Goal: Task Accomplishment & Management: Manage account settings

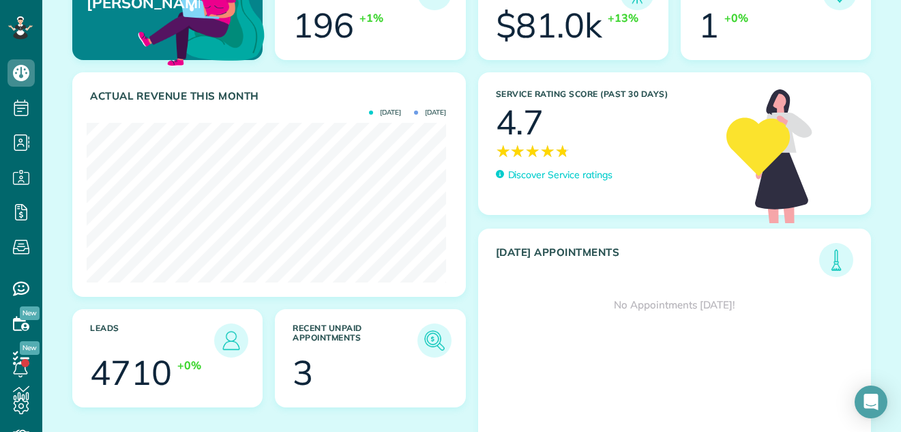
scroll to position [122, 0]
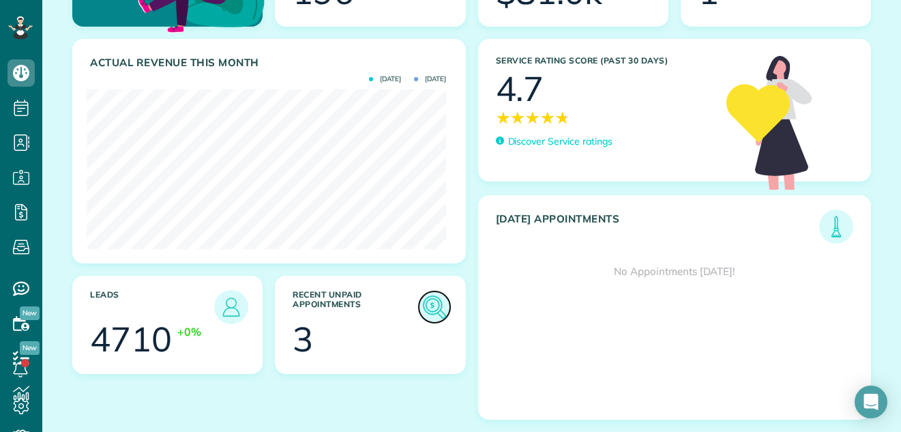
click at [428, 309] on img at bounding box center [434, 306] width 31 height 31
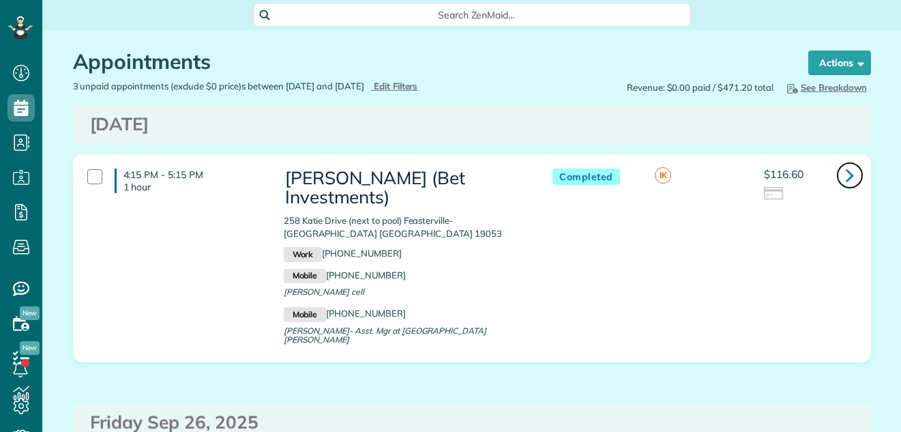
click at [845, 176] on icon at bounding box center [849, 175] width 8 height 24
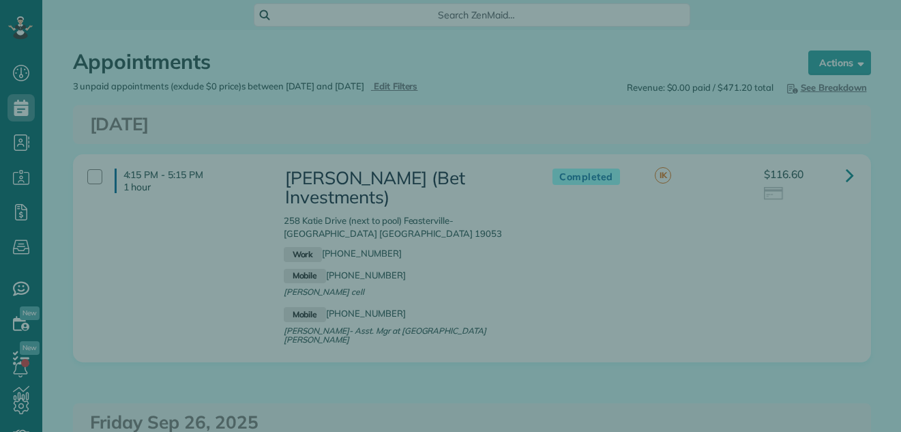
scroll to position [6, 6]
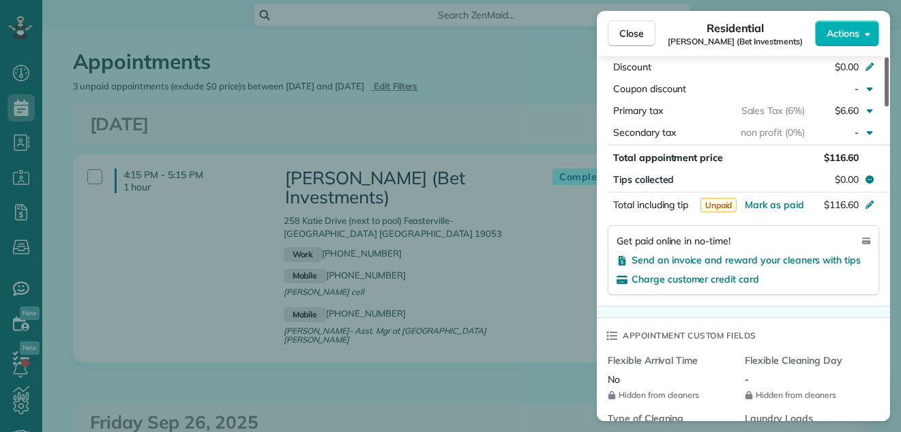
drag, startPoint x: 886, startPoint y: 91, endPoint x: 872, endPoint y: 211, distance: 120.2
click at [884, 106] on div at bounding box center [886, 81] width 4 height 49
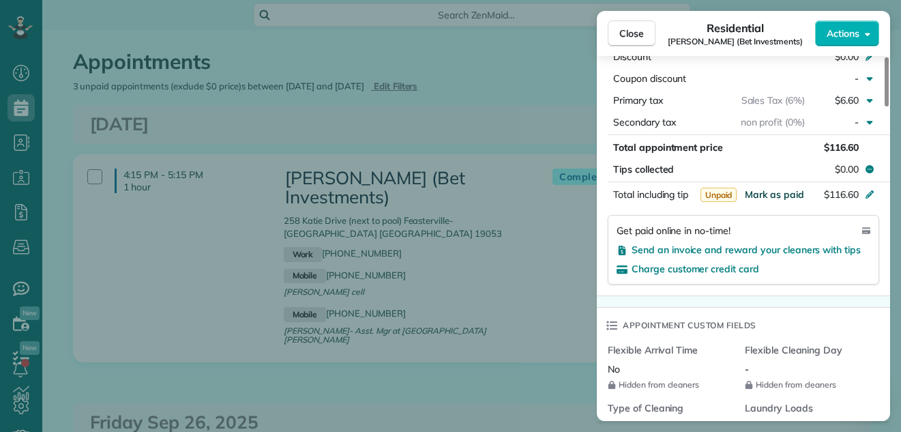
click at [780, 188] on span "Mark as paid" at bounding box center [774, 194] width 59 height 12
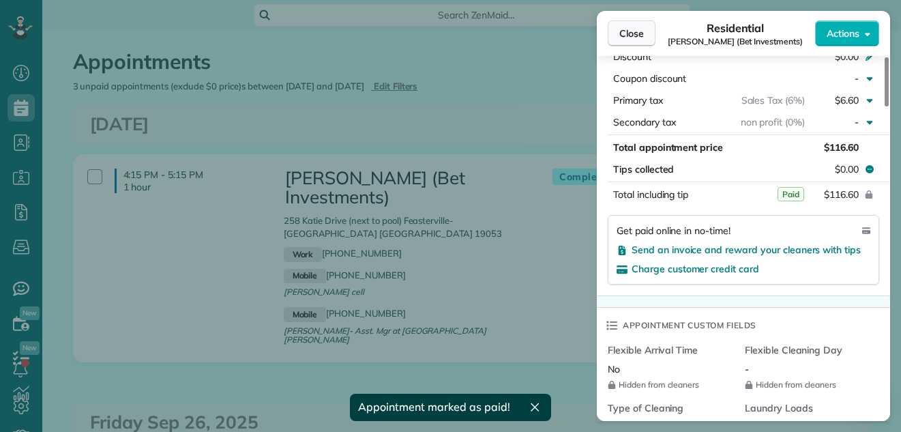
click at [631, 25] on button "Close" at bounding box center [632, 33] width 48 height 26
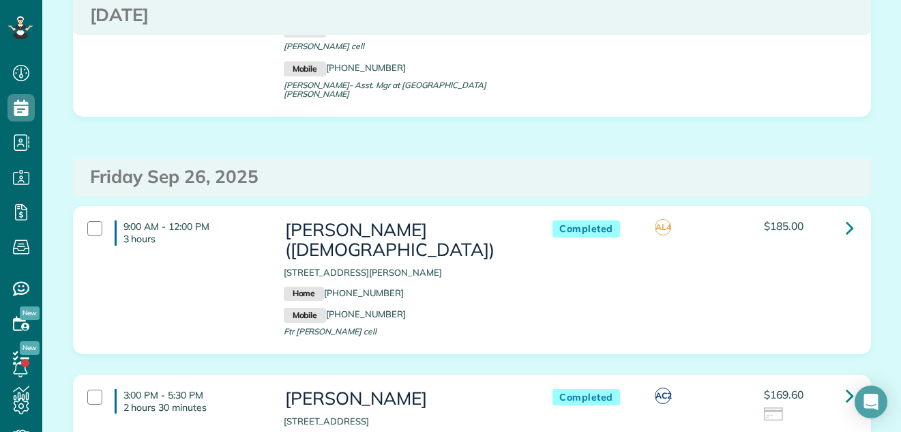
scroll to position [302, 0]
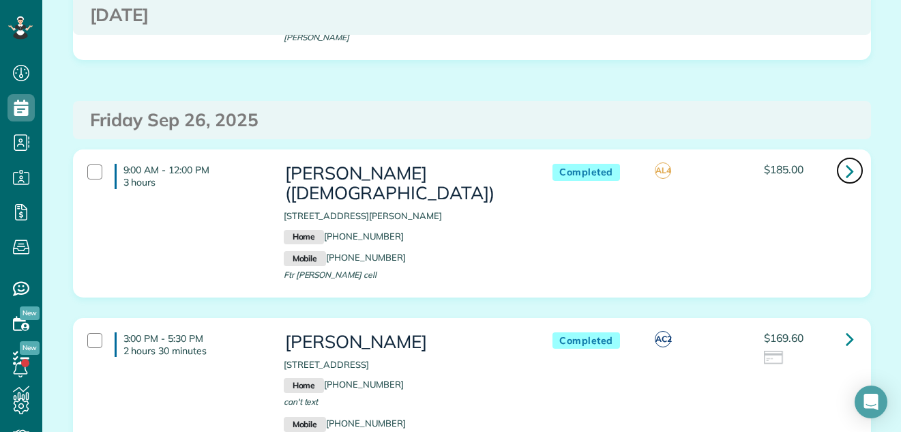
click at [845, 161] on icon at bounding box center [849, 171] width 8 height 24
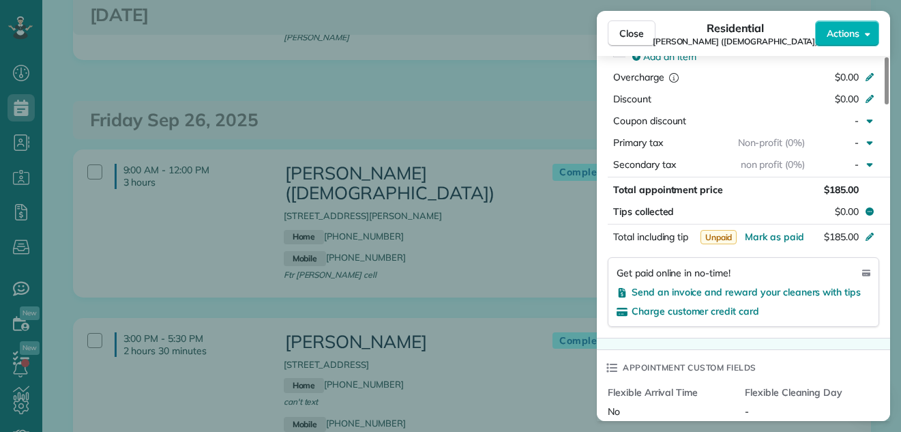
scroll to position [932, 0]
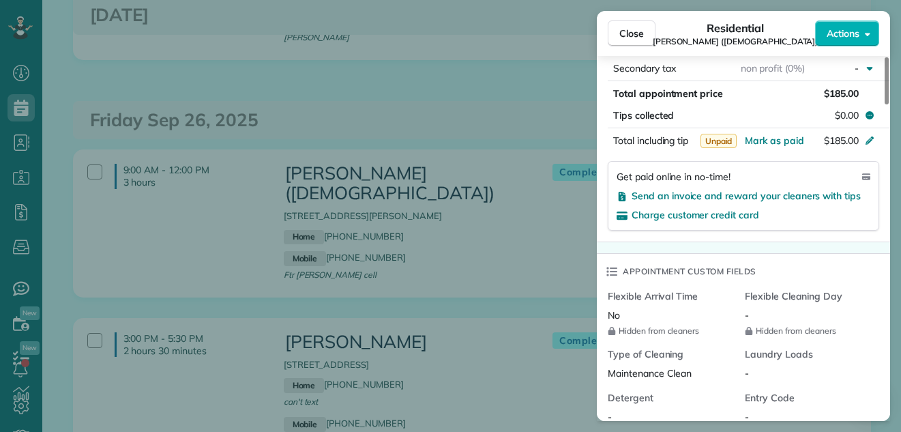
drag, startPoint x: 885, startPoint y: 74, endPoint x: 862, endPoint y: 193, distance: 121.6
click at [884, 104] on div at bounding box center [886, 80] width 4 height 47
click at [779, 142] on span "Mark as paid" at bounding box center [774, 140] width 59 height 12
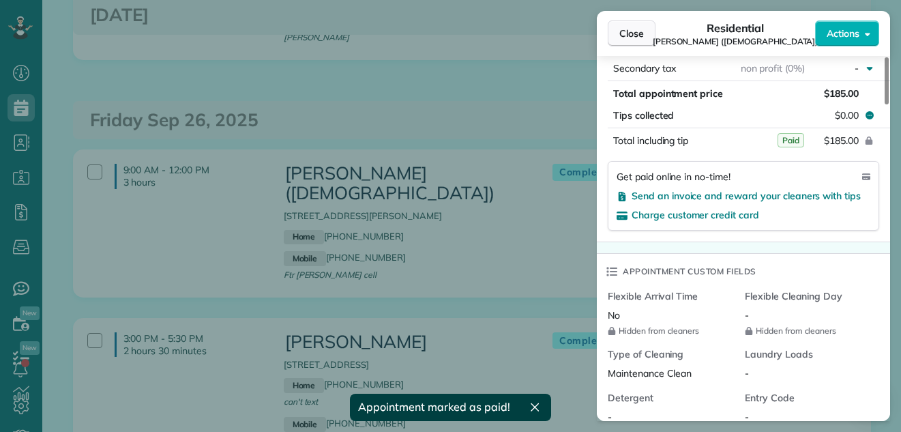
click at [630, 29] on span "Close" at bounding box center [631, 34] width 25 height 14
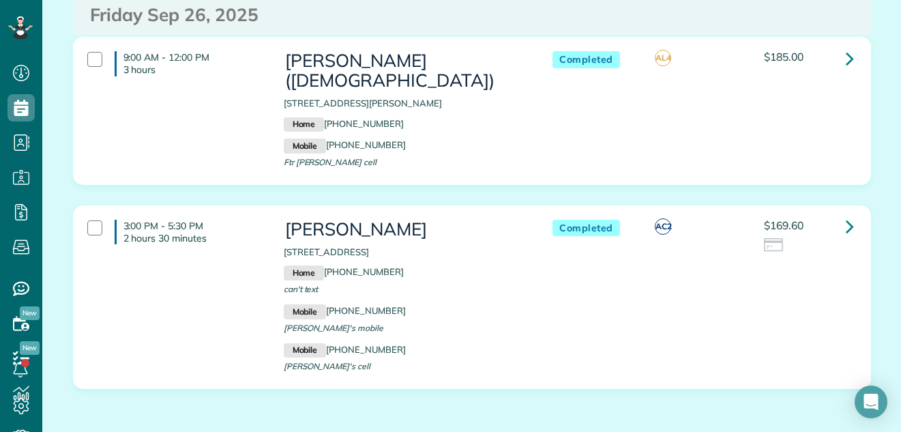
scroll to position [437, 0]
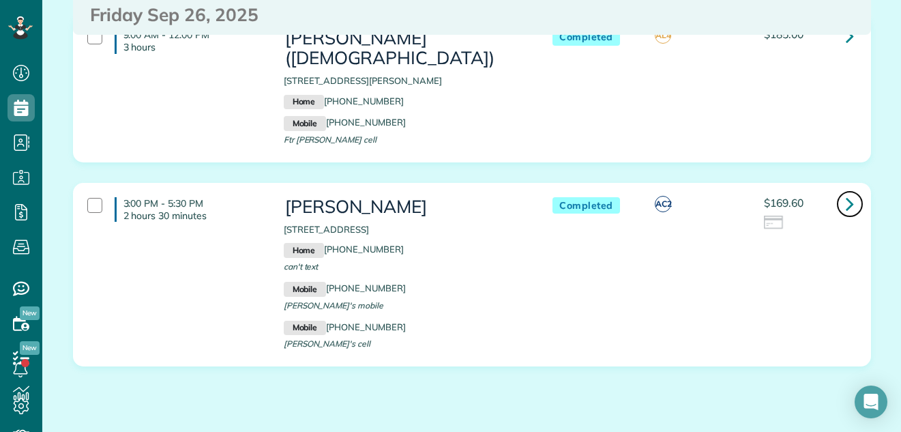
click at [845, 211] on icon at bounding box center [849, 204] width 8 height 24
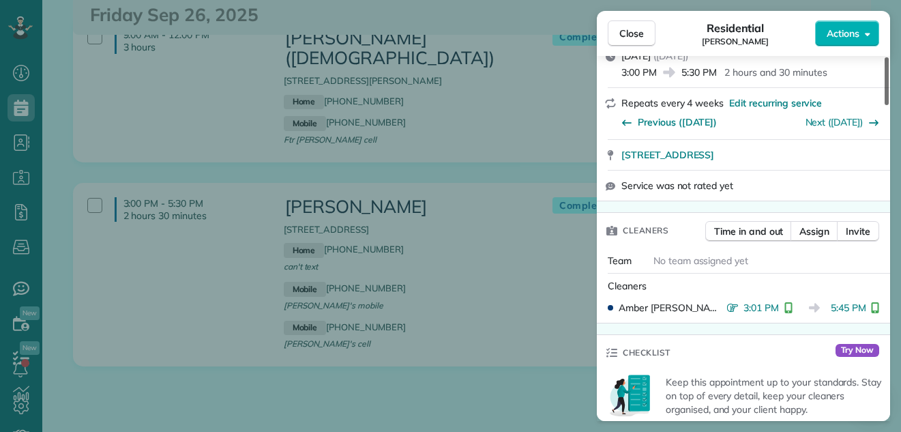
scroll to position [363, 0]
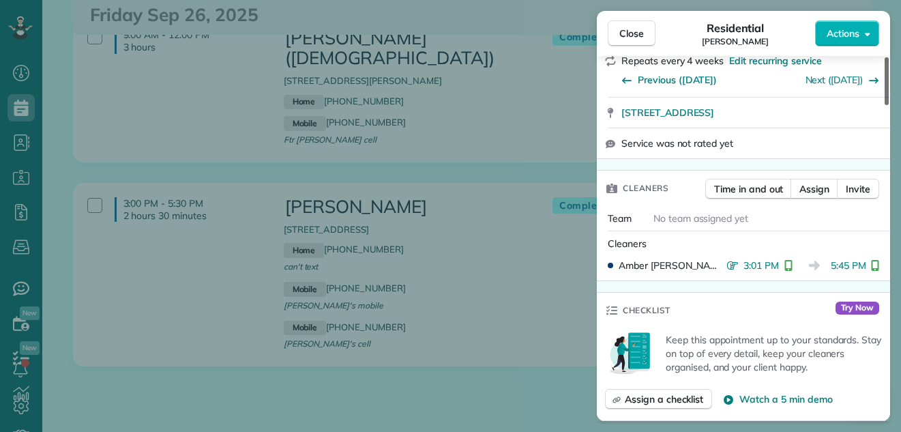
drag, startPoint x: 885, startPoint y: 91, endPoint x: 874, endPoint y: 138, distance: 48.3
click at [884, 105] on div at bounding box center [886, 81] width 4 height 48
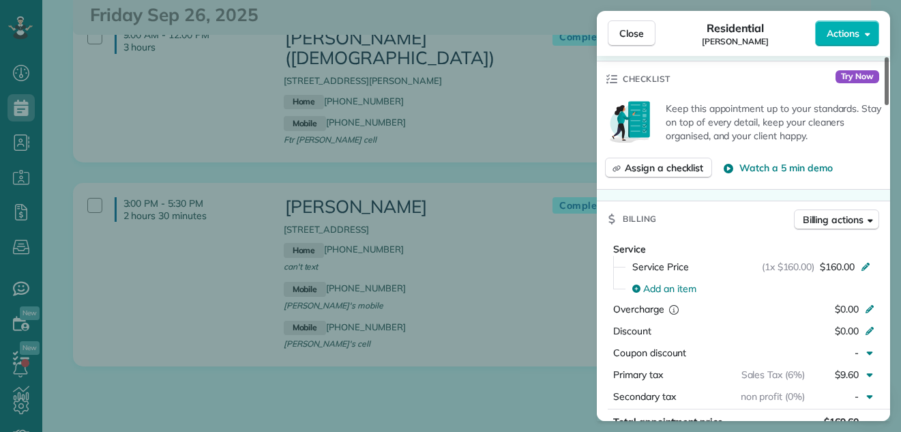
scroll to position [573, 0]
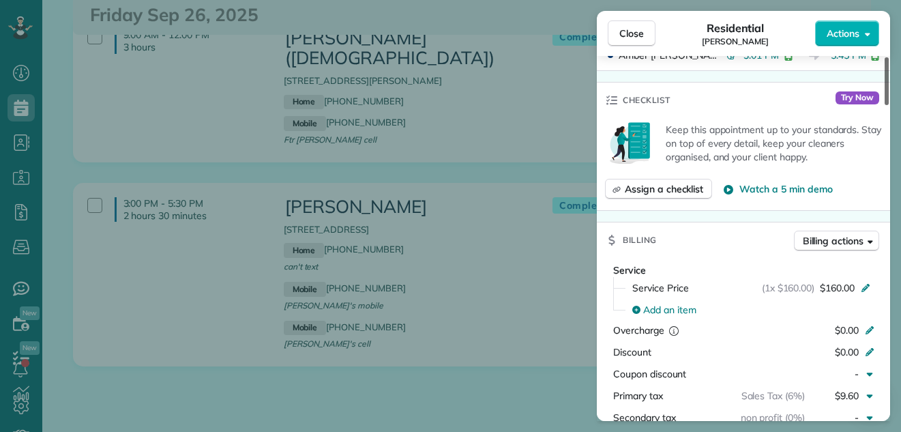
drag, startPoint x: 886, startPoint y: 137, endPoint x: 872, endPoint y: 164, distance: 30.5
click at [884, 105] on div at bounding box center [886, 81] width 4 height 48
click at [813, 241] on span "Billing actions" at bounding box center [833, 241] width 61 height 14
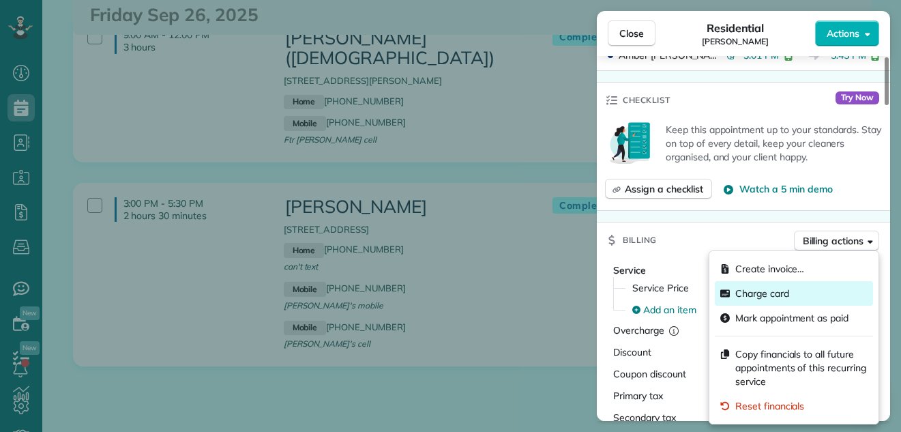
click at [785, 290] on span "Charge card" at bounding box center [801, 293] width 132 height 14
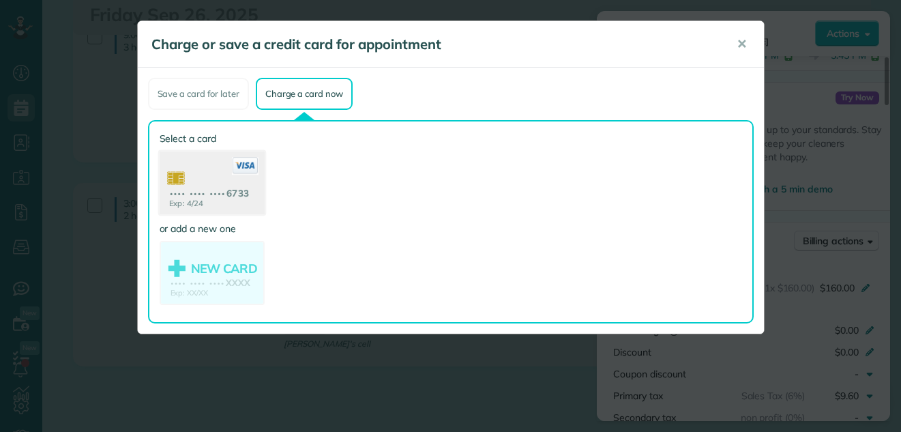
click at [192, 179] on use at bounding box center [211, 184] width 105 height 66
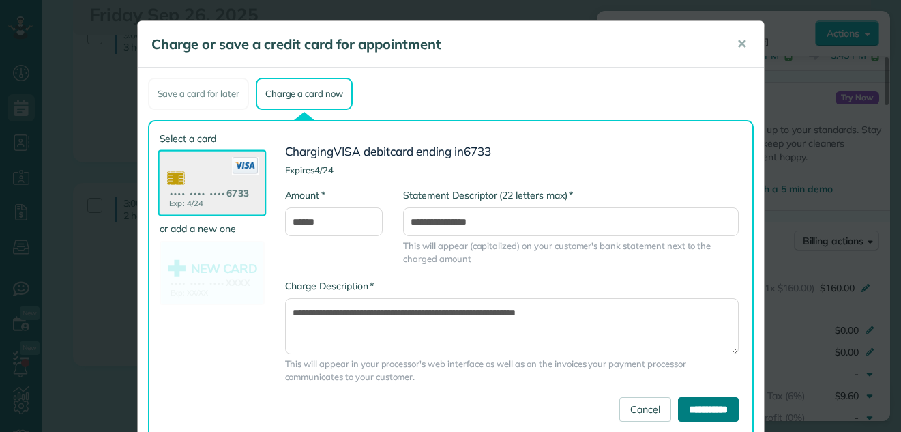
click at [689, 402] on input "**********" at bounding box center [708, 409] width 61 height 25
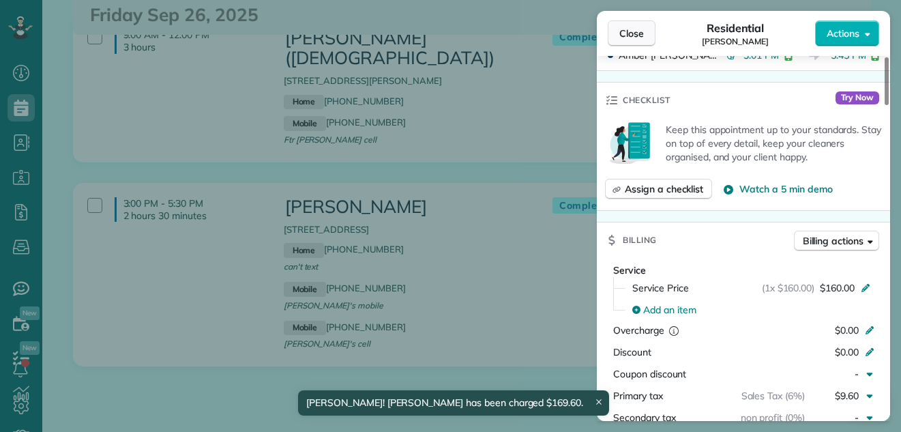
click at [625, 30] on span "Close" at bounding box center [631, 34] width 25 height 14
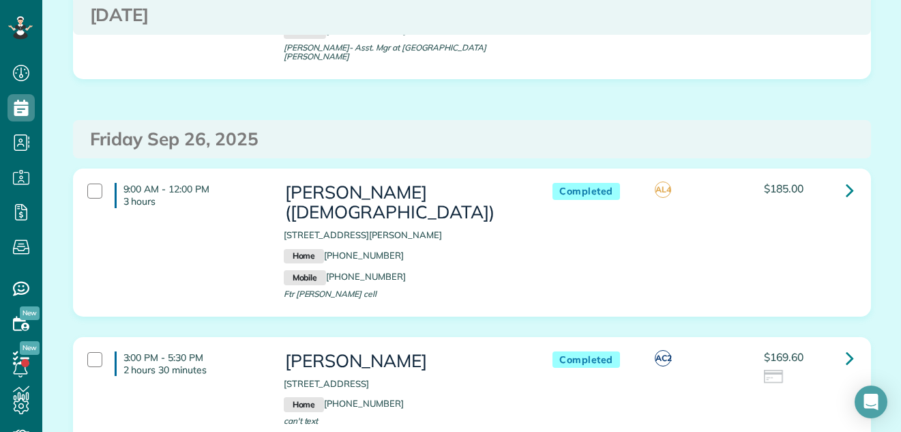
scroll to position [256, 0]
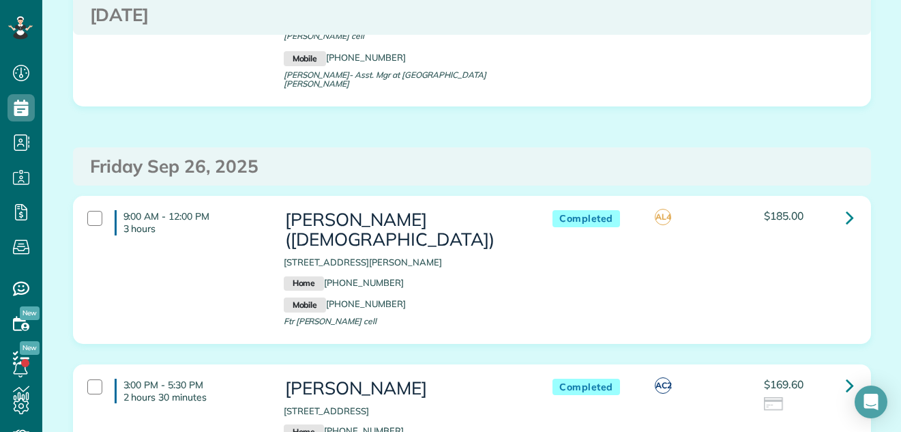
click at [888, 18] on div "Appointments the List View [2 min] Schedule Changes Actions Create Appointment …" at bounding box center [471, 211] width 858 height 875
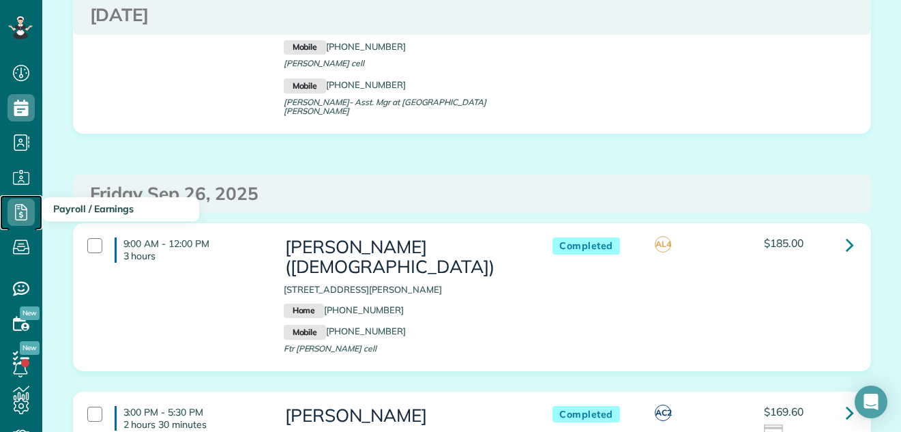
click at [20, 212] on icon at bounding box center [21, 211] width 27 height 27
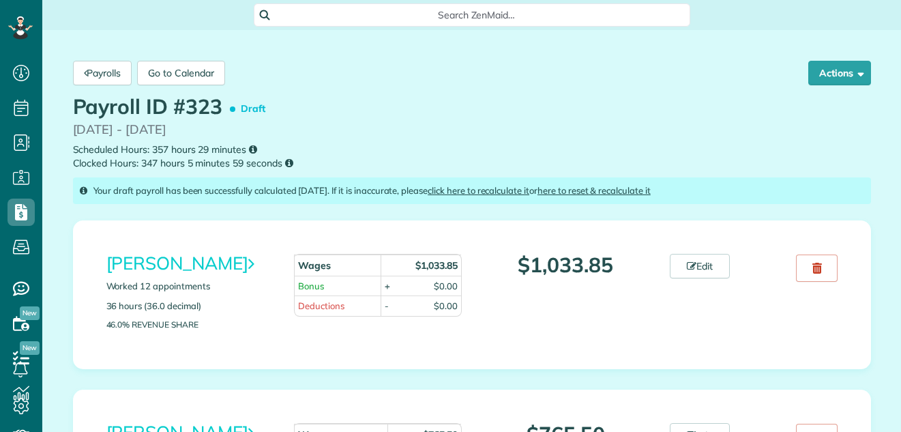
click at [819, 72] on button "Actions" at bounding box center [839, 73] width 63 height 25
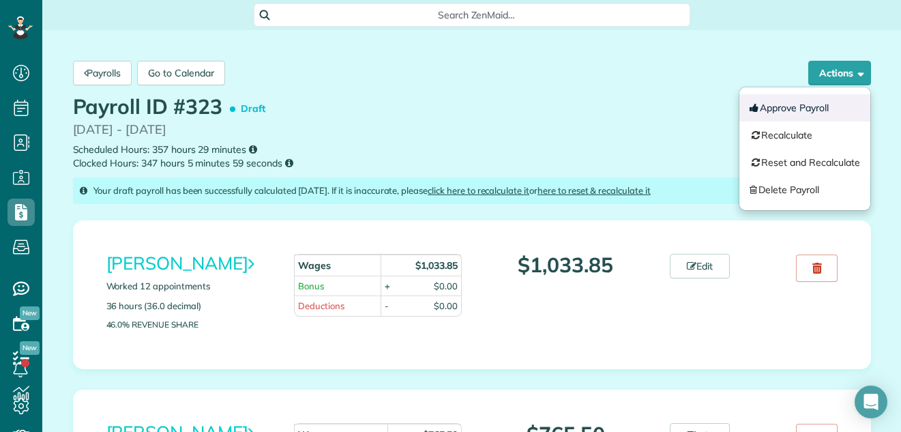
click at [766, 105] on button "Approve Payroll" at bounding box center [804, 107] width 131 height 27
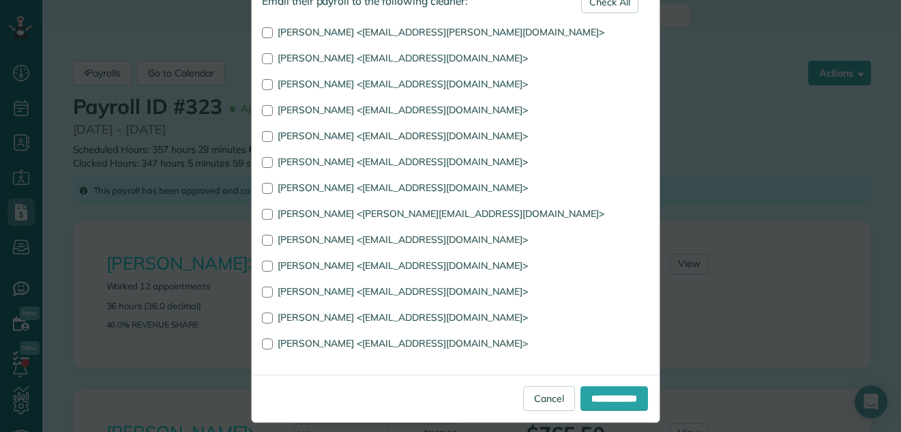
scroll to position [110, 0]
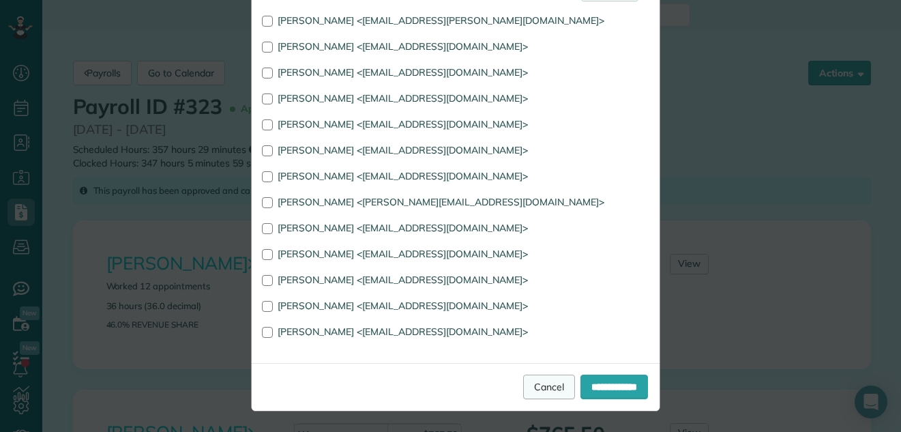
click at [523, 383] on link "Cancel" at bounding box center [549, 386] width 52 height 25
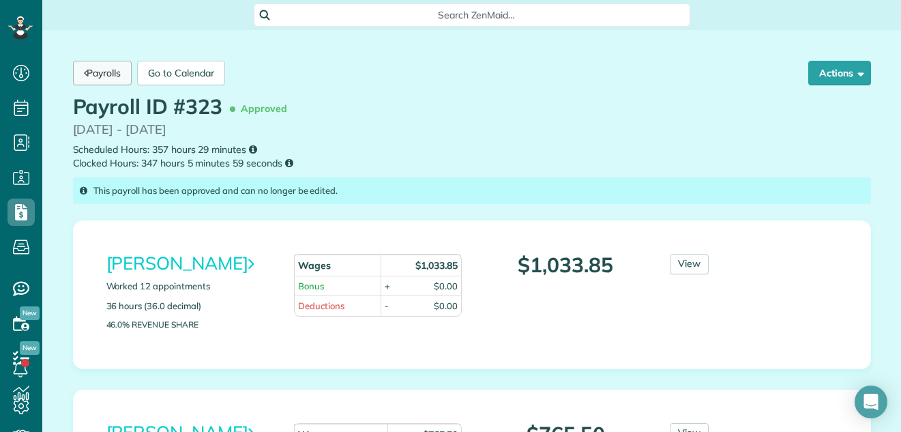
click at [94, 68] on link "Payrolls" at bounding box center [102, 73] width 59 height 25
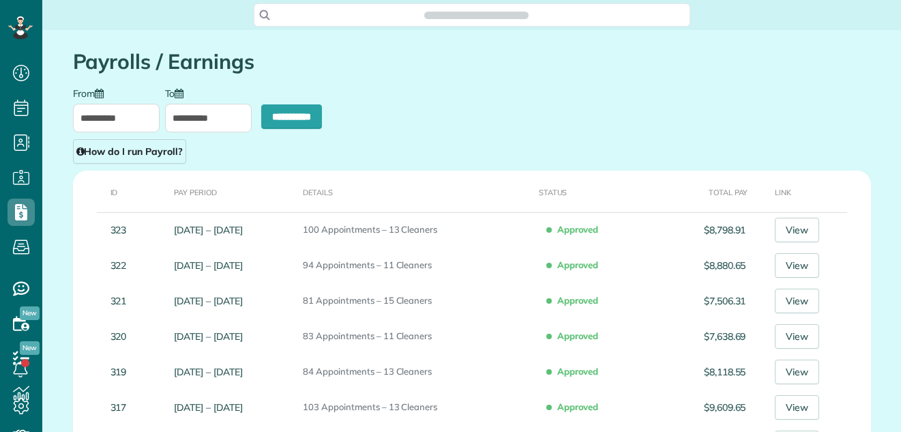
click at [106, 119] on input "**********" at bounding box center [116, 118] width 87 height 29
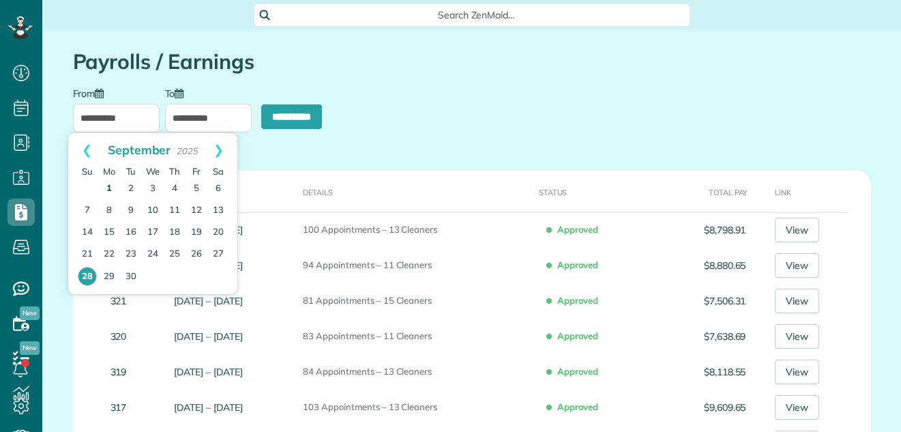
scroll to position [6, 6]
click at [108, 248] on link "22" at bounding box center [109, 254] width 22 height 22
type input "**********"
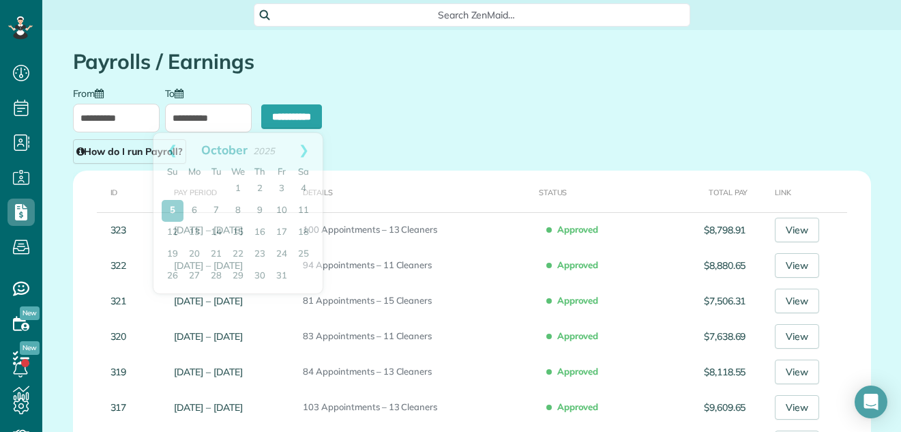
click at [186, 117] on input "**********" at bounding box center [208, 118] width 87 height 29
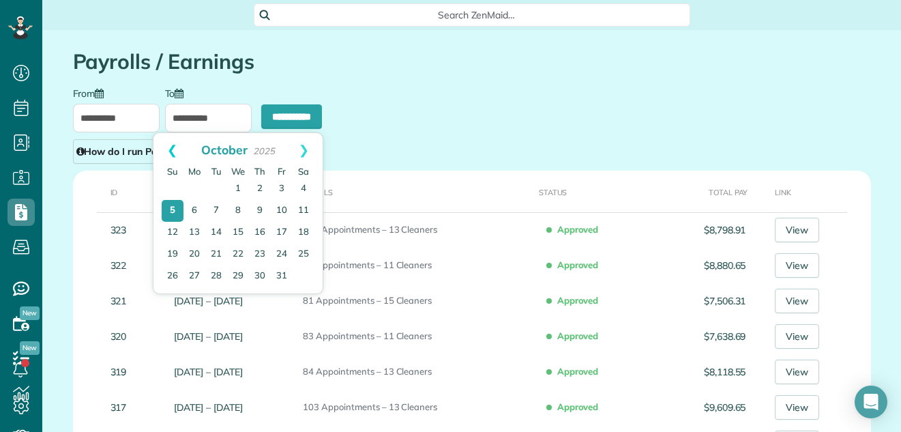
click at [167, 150] on link "Prev" at bounding box center [172, 150] width 38 height 34
click at [169, 280] on link "28" at bounding box center [172, 276] width 19 height 19
type input "**********"
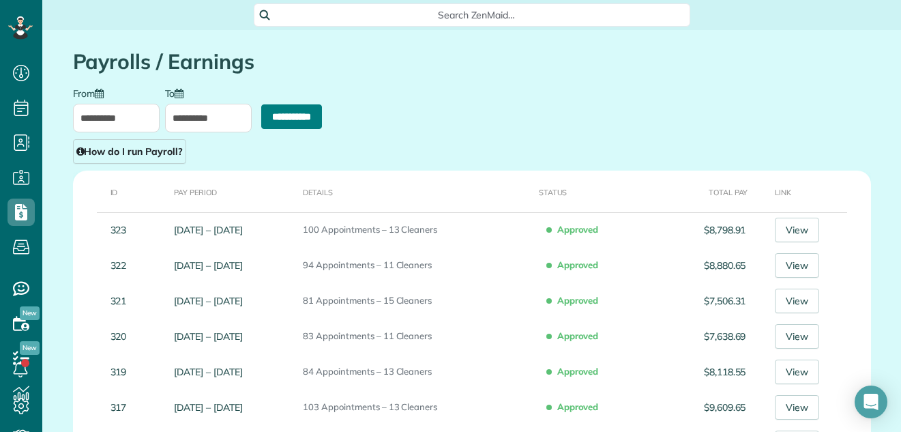
click at [289, 109] on input "**********" at bounding box center [291, 116] width 61 height 25
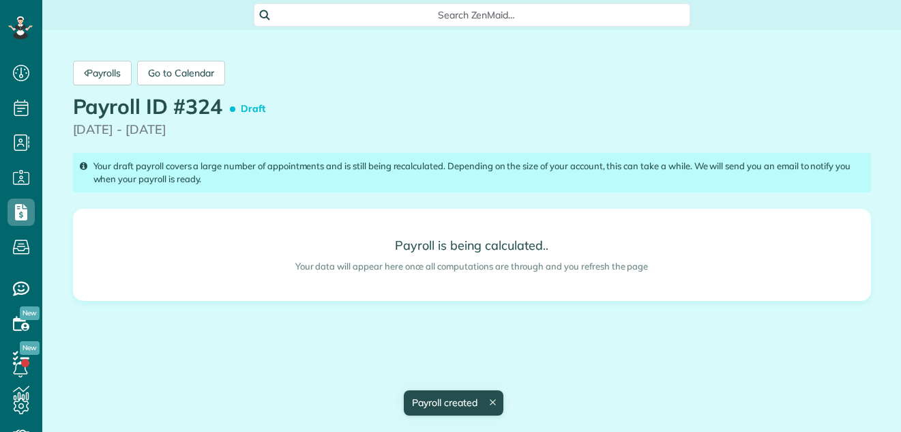
scroll to position [6, 6]
click at [289, 112] on div "Payroll ID #324 Draft [DATE] - [DATE]" at bounding box center [472, 120] width 818 height 50
